Goal: Transaction & Acquisition: Subscribe to service/newsletter

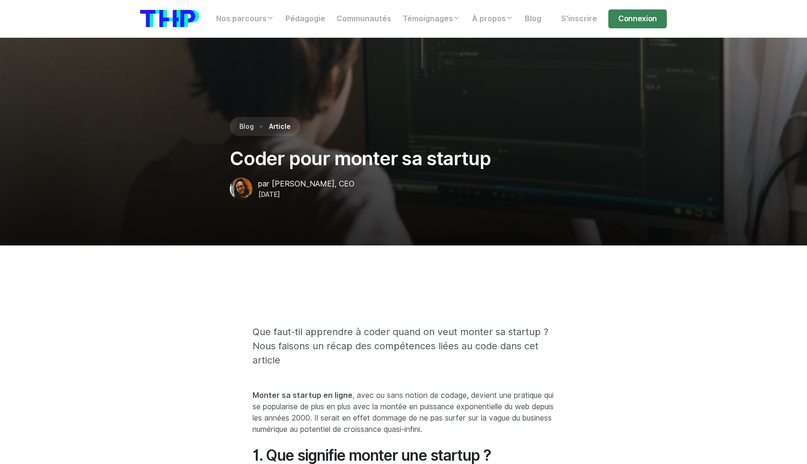
click at [153, 229] on section "Blog Article Coder pour monter sa startup par Félix Gaudé, CEO 01 février 2022" at bounding box center [403, 142] width 807 height 208
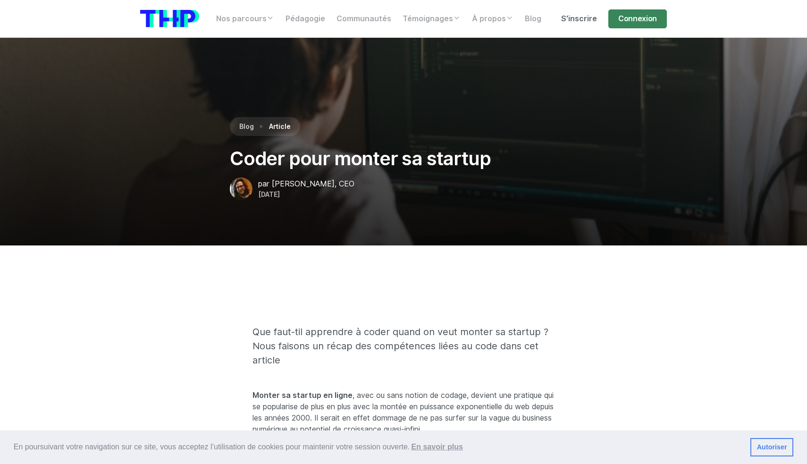
click at [574, 11] on link "S'inscrire" at bounding box center [579, 18] width 47 height 19
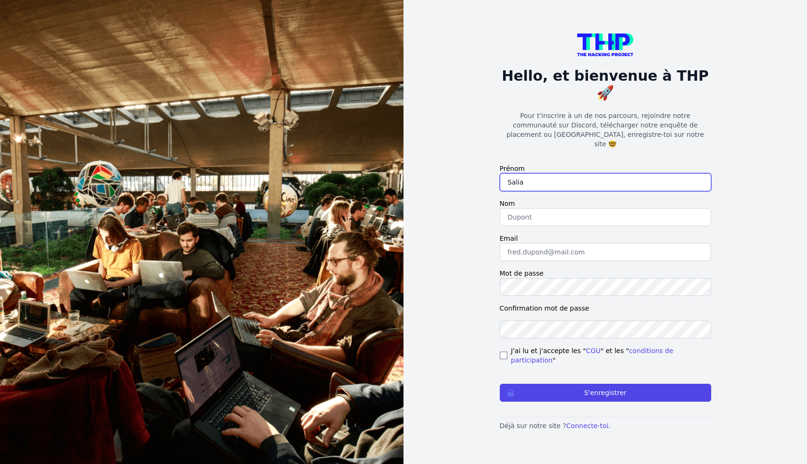
type input "Salia"
click at [662, 217] on form "Prénom Salia Nom Email Mot de passe Confirmation mot de passe J'ai lu et j'acce…" at bounding box center [605, 283] width 211 height 238
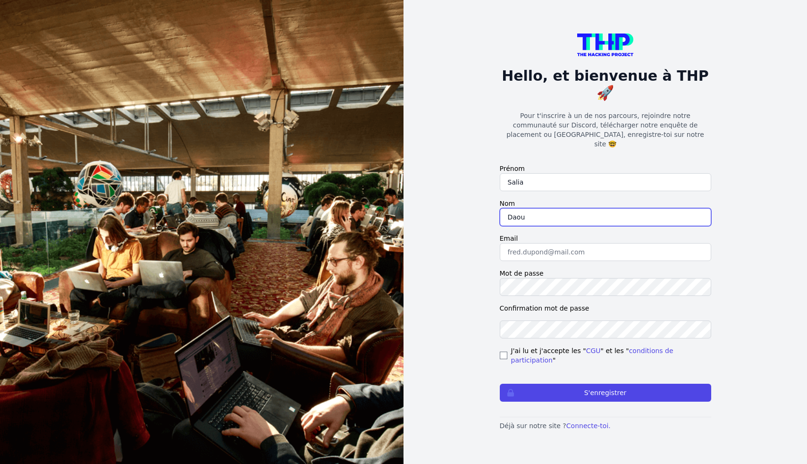
type input "Daou"
click at [688, 234] on label "Email" at bounding box center [605, 238] width 211 height 9
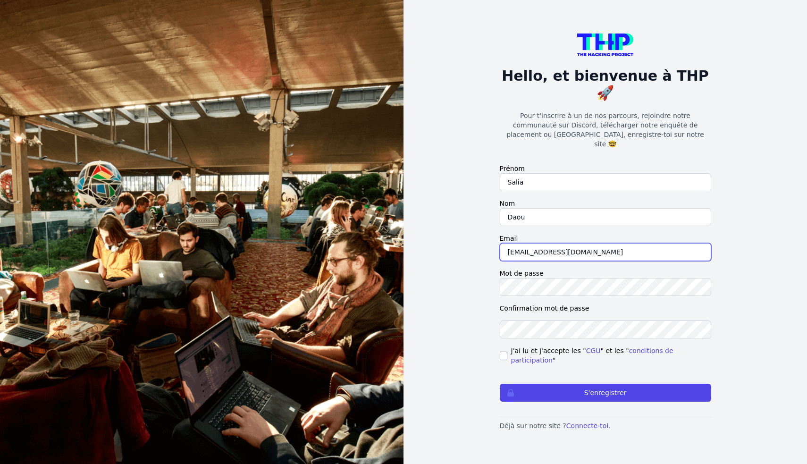
type input "saliadaou298@gmail.com"
click at [607, 269] on label "Mot de passe" at bounding box center [605, 273] width 211 height 9
click at [508, 346] on div "J'ai lu et j'accepte les " CGU " et les " conditions de participation "" at bounding box center [605, 355] width 211 height 19
click at [505, 352] on input "checkbox" at bounding box center [504, 356] width 8 height 8
checkbox input "true"
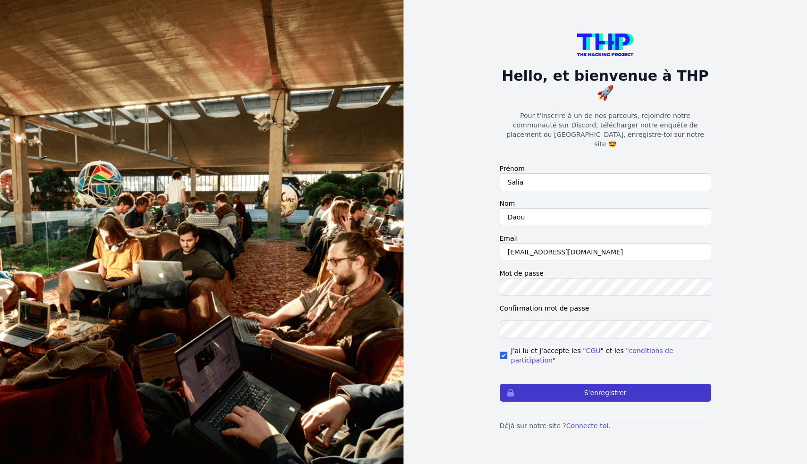
click at [598, 384] on button "S'enregistrer" at bounding box center [605, 393] width 211 height 18
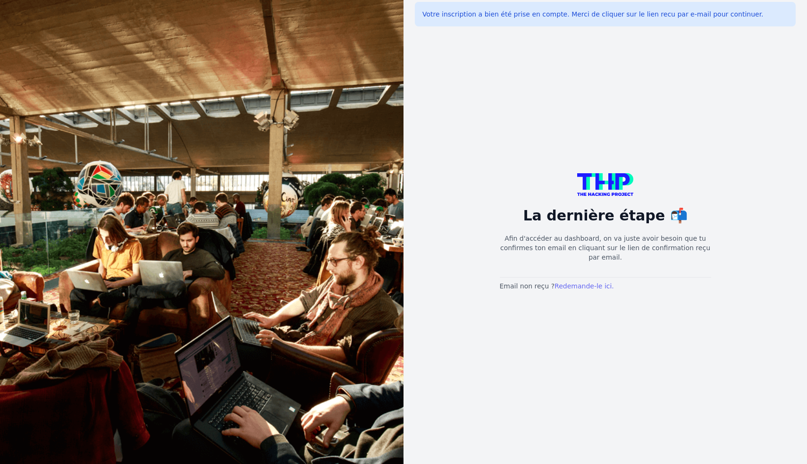
click at [591, 286] on link "Redemande-le ici." at bounding box center [584, 286] width 59 height 8
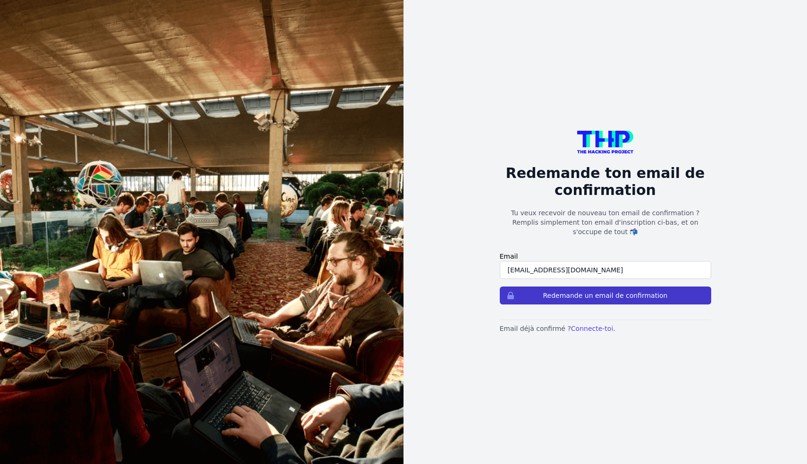
type input "saliadaou298@gmail.com"
click at [605, 291] on button "Redemande un email de confirmation" at bounding box center [605, 295] width 211 height 18
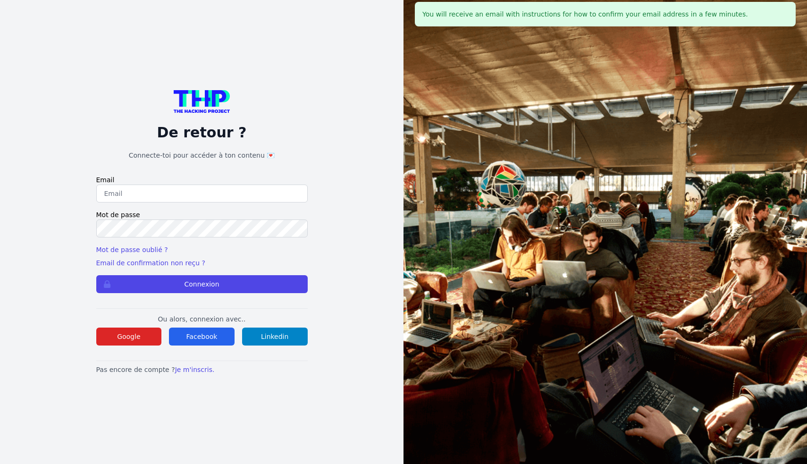
type input "S"
type input "[EMAIL_ADDRESS][DOMAIN_NAME]"
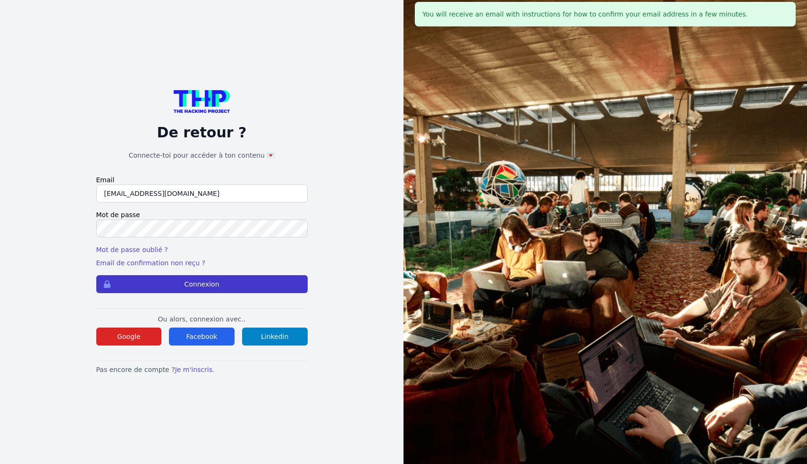
click at [145, 289] on button "Connexion" at bounding box center [201, 284] width 211 height 18
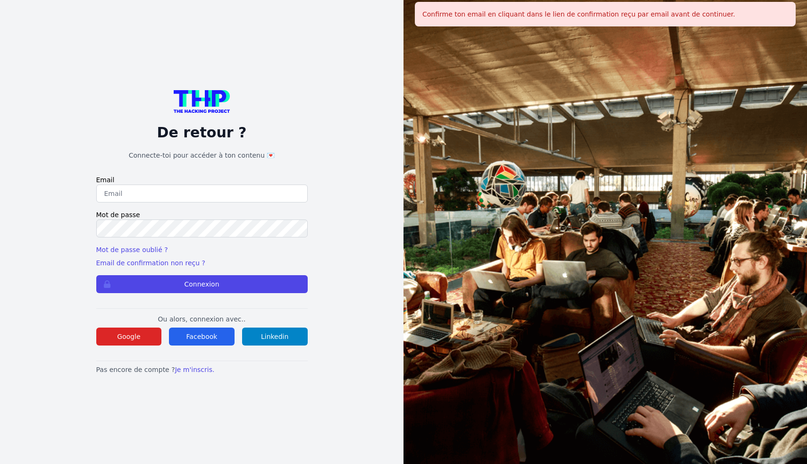
click at [531, 0] on div "Confirme ton email en cliquant dans le lien de confirmation reçu par email avan…" at bounding box center [606, 18] width 404 height 36
